Goal: Information Seeking & Learning: Learn about a topic

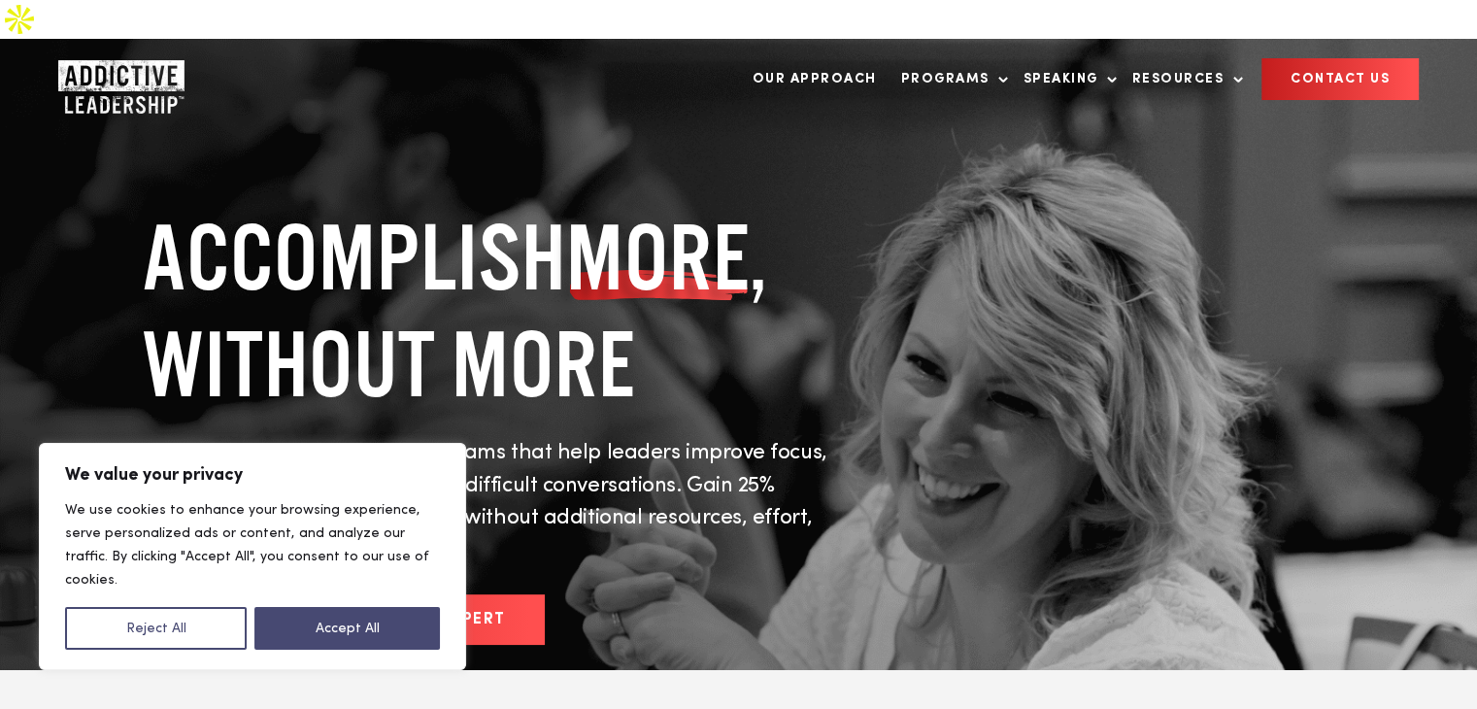
click at [154, 369] on div "ACCOMPLISH MORE , WITHOUT MORE Training and accountability programs that help l…" at bounding box center [486, 439] width 689 height 470
click at [703, 329] on h1 "ACCOMPLISH MORE , WITHOUT MORE" at bounding box center [486, 311] width 689 height 214
click at [318, 624] on button "Accept All" at bounding box center [346, 628] width 185 height 43
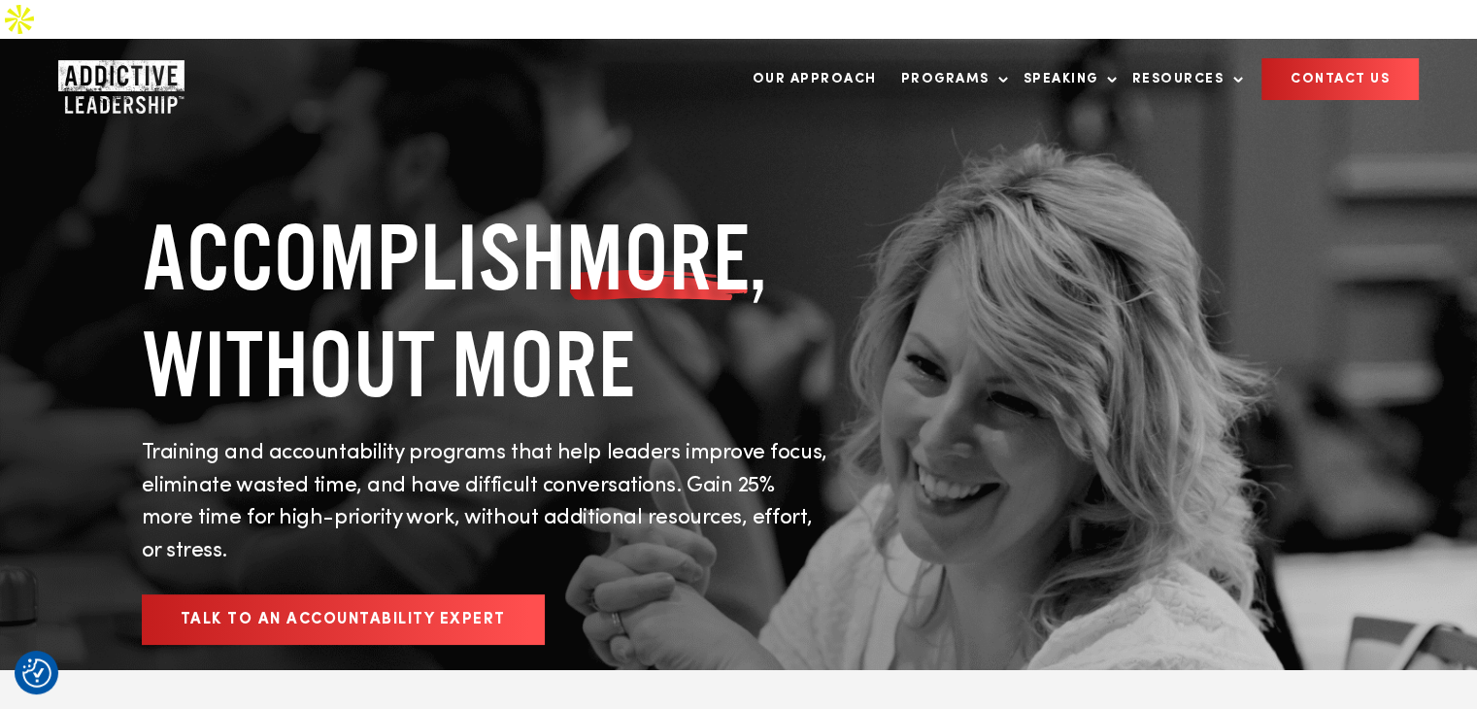
click at [630, 437] on p "Training and accountability programs that help leaders improve focus, eliminate…" at bounding box center [486, 502] width 689 height 130
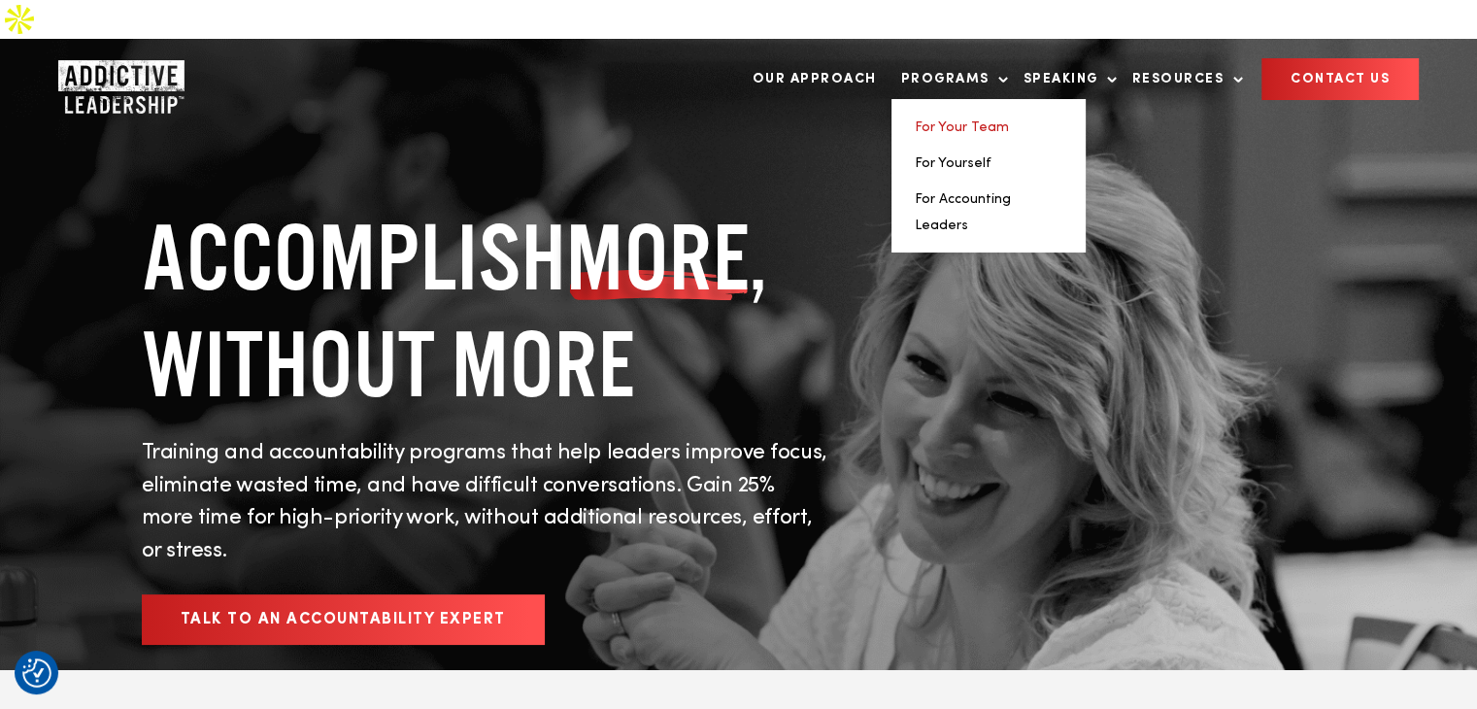
click at [953, 120] on link "For Your Team" at bounding box center [962, 127] width 94 height 14
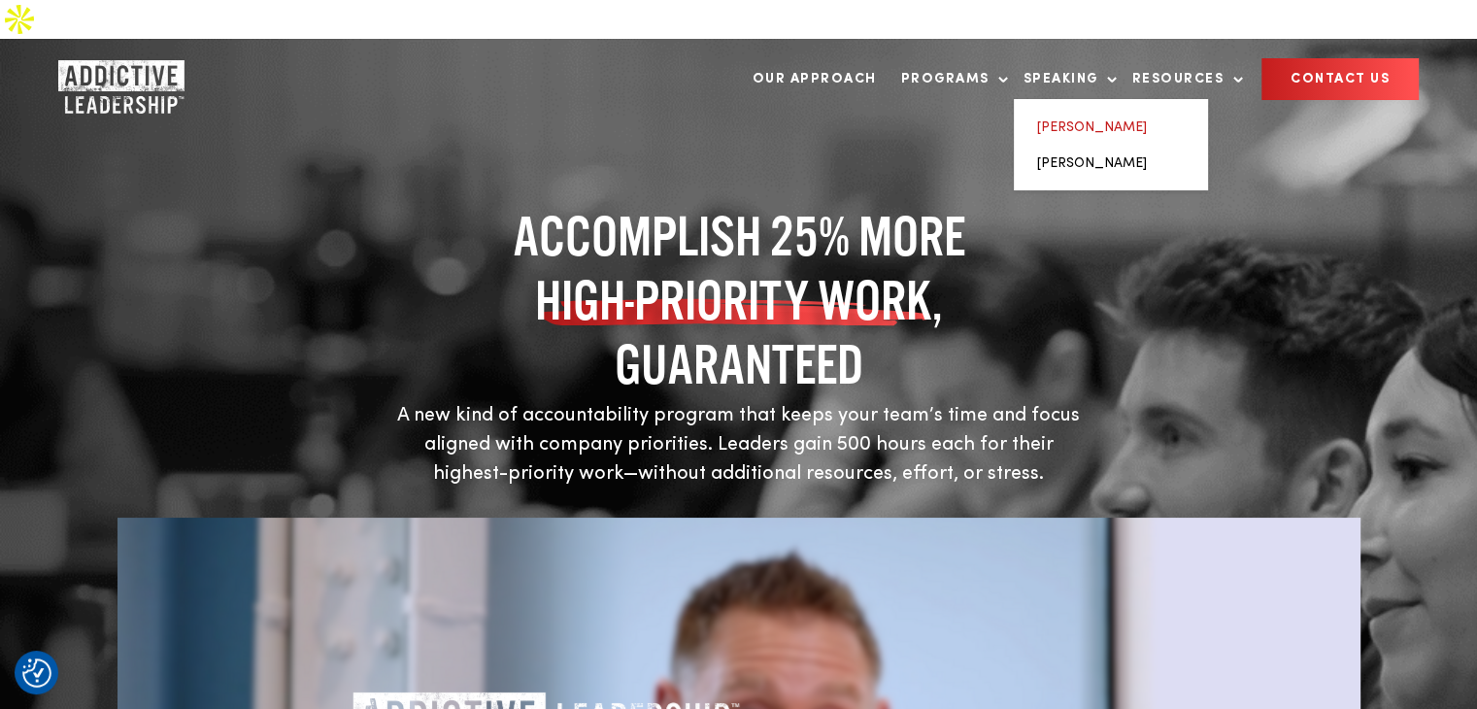
click at [1090, 120] on link "[PERSON_NAME]" at bounding box center [1092, 127] width 110 height 14
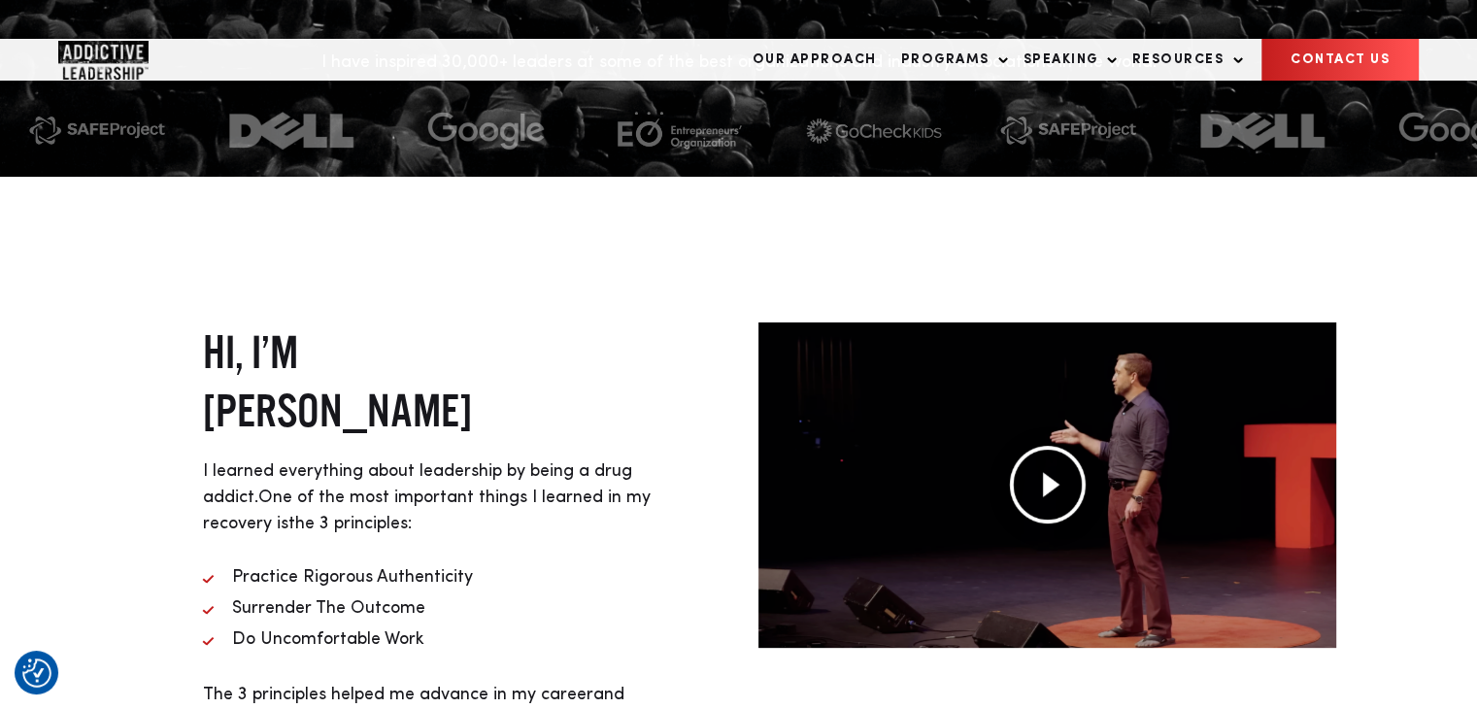
scroll to position [486, 0]
